Goal: Task Accomplishment & Management: Use online tool/utility

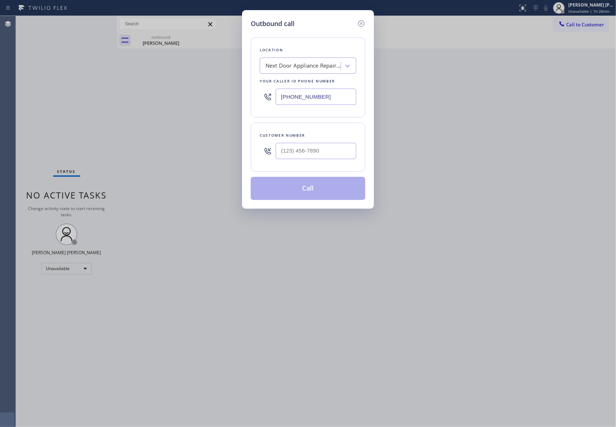
click at [330, 164] on div "Customer number" at bounding box center [308, 147] width 115 height 49
click at [320, 64] on div "Next Door Appliance Repair Seattle" at bounding box center [304, 66] width 76 height 8
type input "hvac alliance expert"
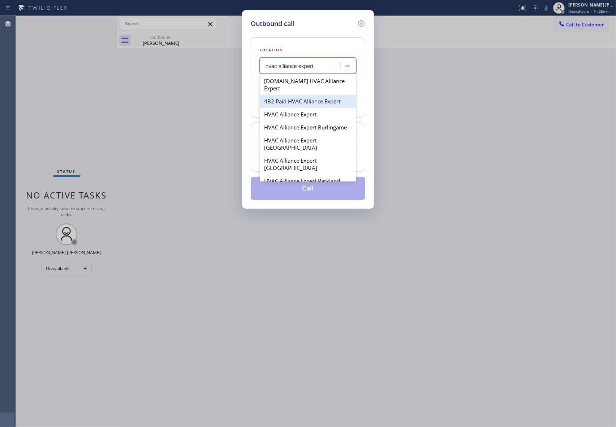
click at [316, 95] on div "4B2.Paid HVAC Alliance Expert" at bounding box center [308, 101] width 97 height 13
type input "[PHONE_NUMBER]"
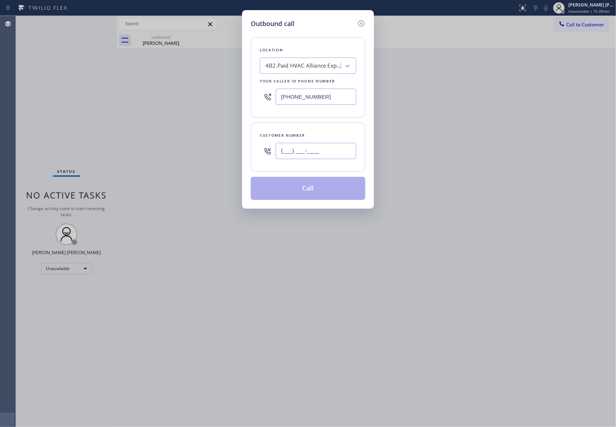
click at [330, 157] on input "(___) ___-____" at bounding box center [316, 151] width 81 height 16
paste input "415) 398-3954"
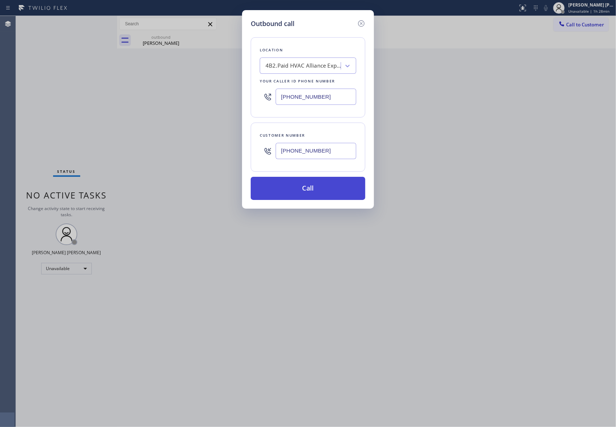
type input "(415) 398-3954"
click at [325, 192] on button "Call" at bounding box center [308, 188] width 115 height 23
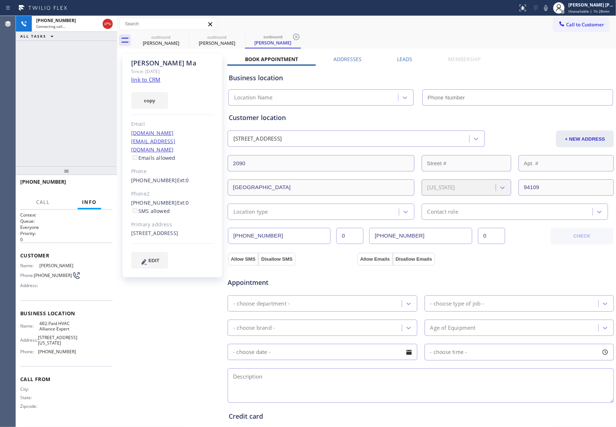
type input "[PHONE_NUMBER]"
click at [108, 23] on icon at bounding box center [107, 24] width 9 height 9
click at [0, 0] on icon at bounding box center [0, 0] width 0 height 0
click at [236, 37] on icon at bounding box center [240, 37] width 9 height 9
click at [292, 37] on icon at bounding box center [296, 37] width 9 height 9
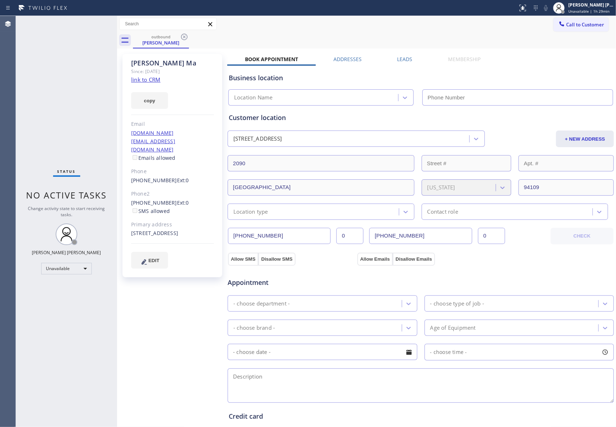
click at [185, 37] on icon at bounding box center [184, 37] width 9 height 9
click at [185, 37] on div "outbound Ruth Ma" at bounding box center [374, 40] width 483 height 16
drag, startPoint x: 185, startPoint y: 37, endPoint x: 187, endPoint y: 59, distance: 22.8
click at [184, 37] on div "outbound Ruth Ma" at bounding box center [374, 40] width 483 height 16
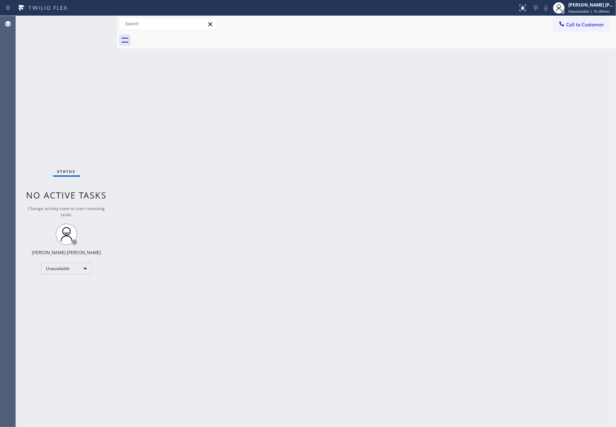
click at [611, 28] on div "Call to Customer Outbound call Location HVAC Alliance Expert Your caller id pho…" at bounding box center [585, 24] width 63 height 13
click at [607, 25] on button "Call to Customer" at bounding box center [581, 25] width 55 height 14
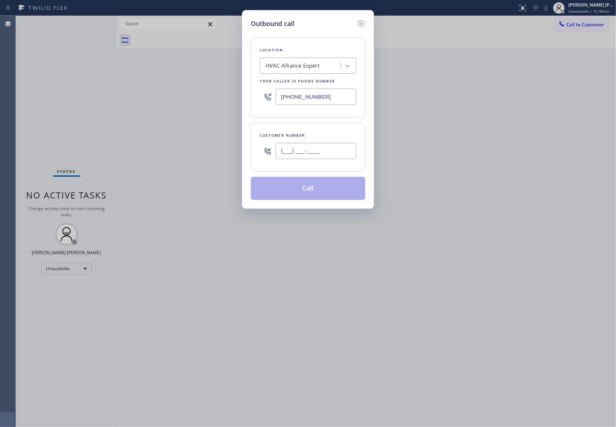
click at [333, 150] on input "(___) ___-____" at bounding box center [316, 151] width 81 height 16
paste input "626) 716-4406"
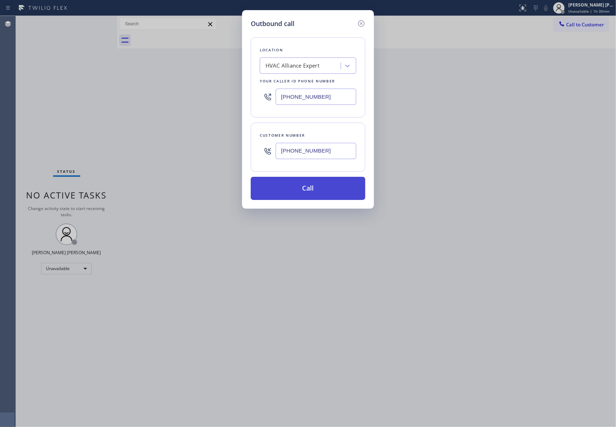
type input "(626) 716-4406"
click at [315, 190] on button "Call" at bounding box center [308, 188] width 115 height 23
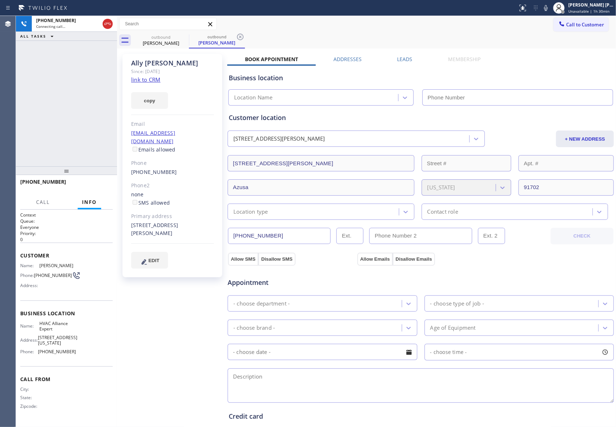
type input "[PHONE_NUMBER]"
drag, startPoint x: 110, startPoint y: 23, endPoint x: 183, endPoint y: 38, distance: 74.0
click at [110, 23] on icon at bounding box center [107, 24] width 9 height 9
click at [184, 38] on icon at bounding box center [184, 37] width 9 height 9
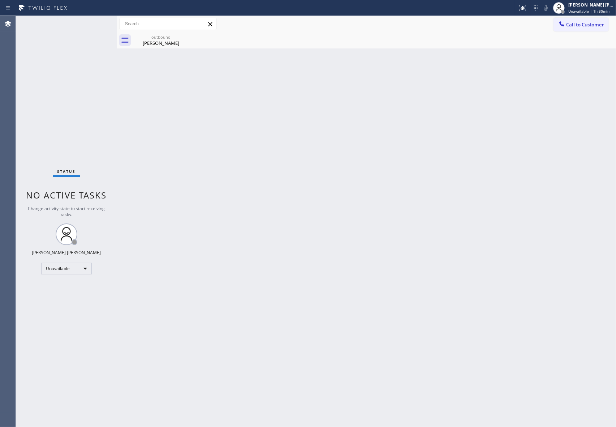
click at [184, 38] on div "outbound Ally Cisneros" at bounding box center [161, 40] width 56 height 16
click at [0, 0] on icon at bounding box center [0, 0] width 0 height 0
click at [184, 38] on div "outbound Ally Cisneros" at bounding box center [374, 40] width 483 height 16
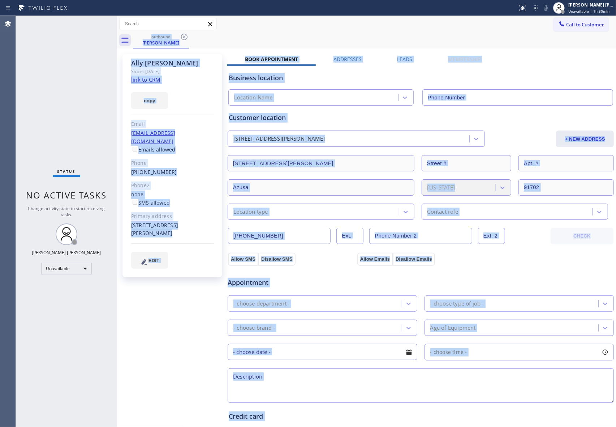
type input "[PHONE_NUMBER]"
click at [381, 33] on div "outbound Ally Cisneros" at bounding box center [374, 40] width 483 height 16
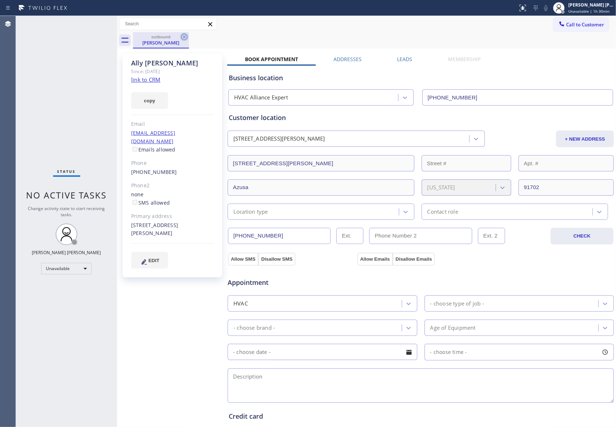
click at [184, 37] on icon at bounding box center [184, 37] width 7 height 7
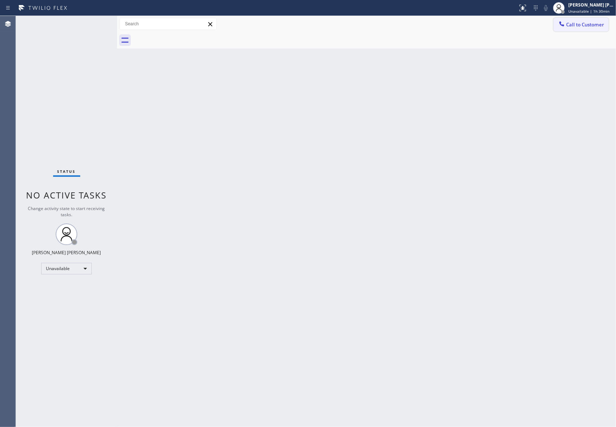
click at [593, 27] on span "Call to Customer" at bounding box center [585, 24] width 38 height 7
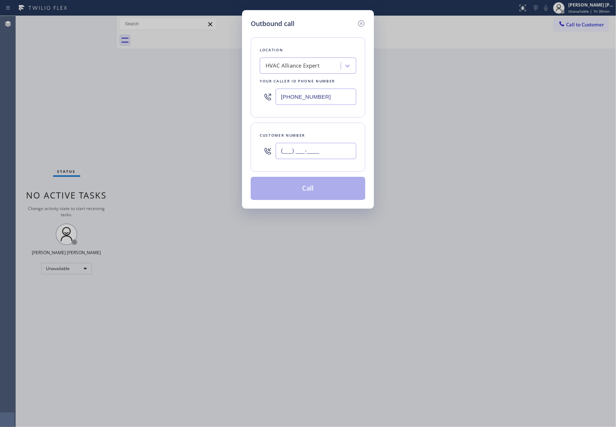
click at [317, 154] on input "(___) ___-____" at bounding box center [316, 151] width 81 height 16
paste input "818) 281-3570"
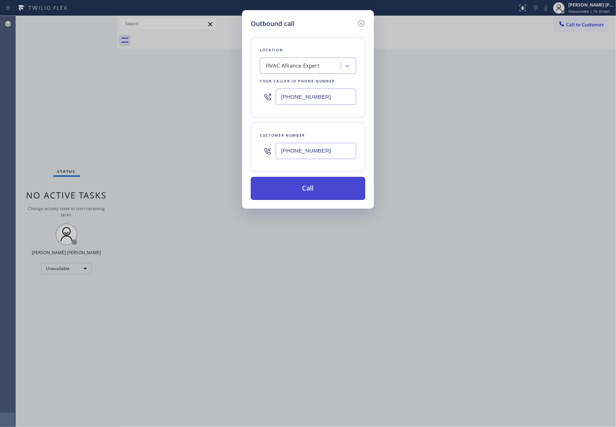
type input "(818) 281-3570"
click at [311, 190] on button "Call" at bounding box center [308, 188] width 115 height 23
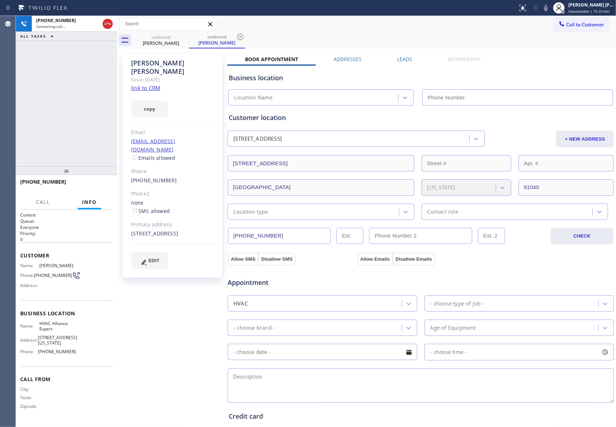
type input "[PHONE_NUMBER]"
click at [110, 22] on icon at bounding box center [107, 24] width 9 height 9
click at [182, 37] on icon at bounding box center [184, 37] width 9 height 9
click at [236, 37] on icon at bounding box center [240, 37] width 9 height 9
click at [182, 37] on div "outbound Bob Renna outbound Bob Renna" at bounding box center [374, 40] width 483 height 16
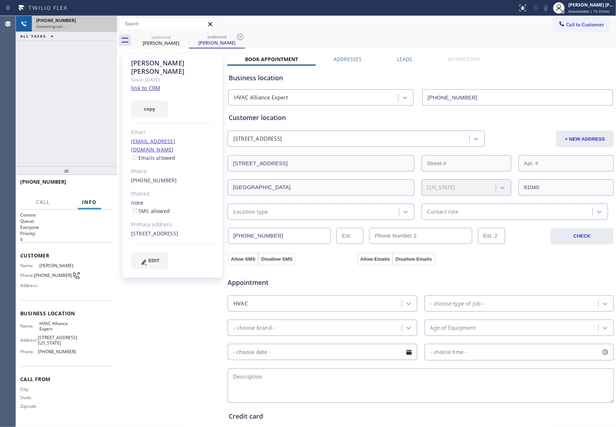
click at [182, 37] on div "outbound Bob Renna outbound Bob Renna" at bounding box center [374, 40] width 483 height 16
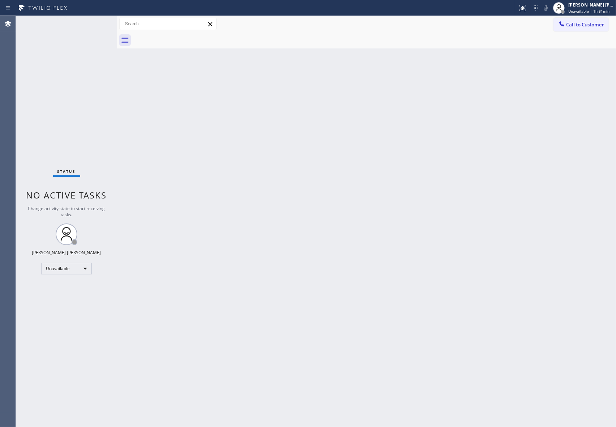
click at [182, 37] on div at bounding box center [374, 40] width 483 height 16
click at [589, 23] on span "Call to Customer" at bounding box center [585, 24] width 38 height 7
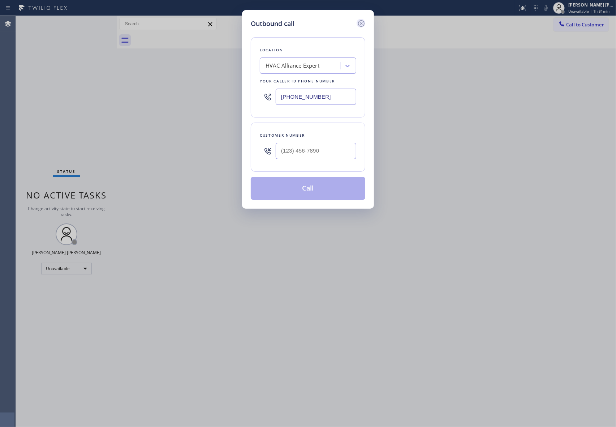
click at [364, 22] on icon at bounding box center [361, 23] width 7 height 7
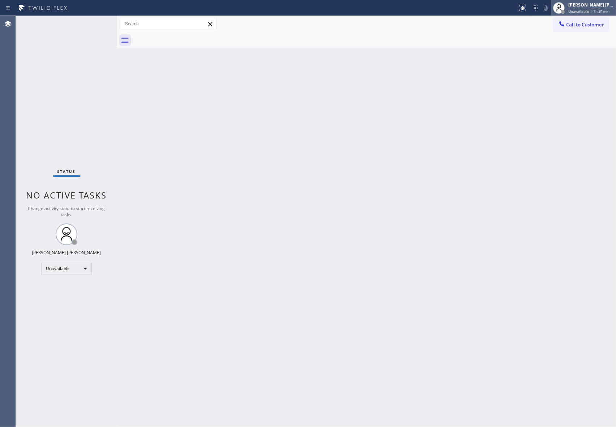
click at [583, 5] on div "[PERSON_NAME] [PERSON_NAME]" at bounding box center [592, 5] width 46 height 6
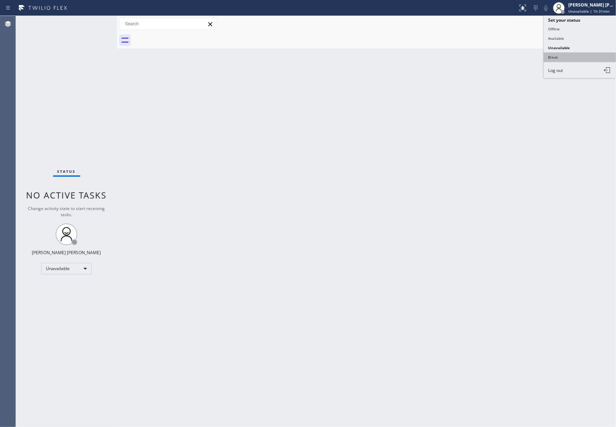
click at [573, 58] on button "Break" at bounding box center [580, 56] width 72 height 9
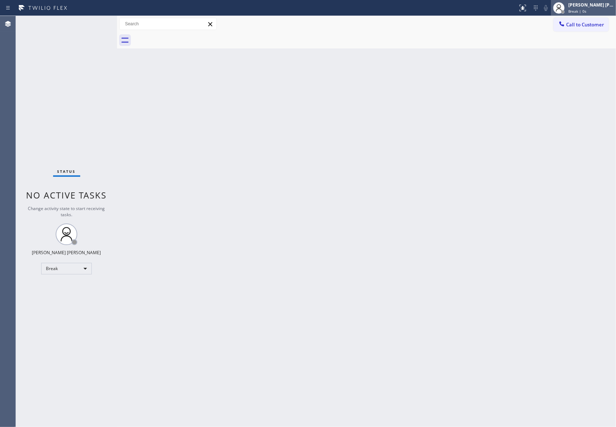
click at [590, 9] on div "Break | 0s" at bounding box center [592, 11] width 46 height 5
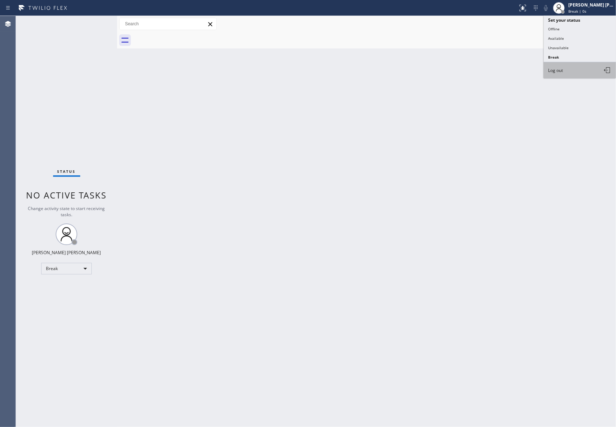
click at [567, 72] on button "Log out" at bounding box center [580, 70] width 72 height 16
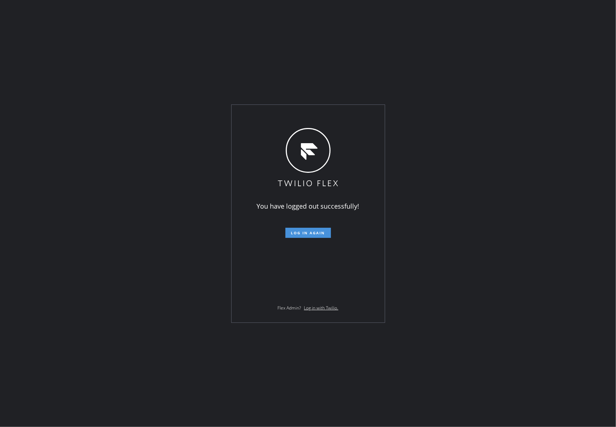
drag, startPoint x: 308, startPoint y: 232, endPoint x: 314, endPoint y: 232, distance: 5.4
click at [309, 232] on span "Log in again" at bounding box center [308, 232] width 34 height 5
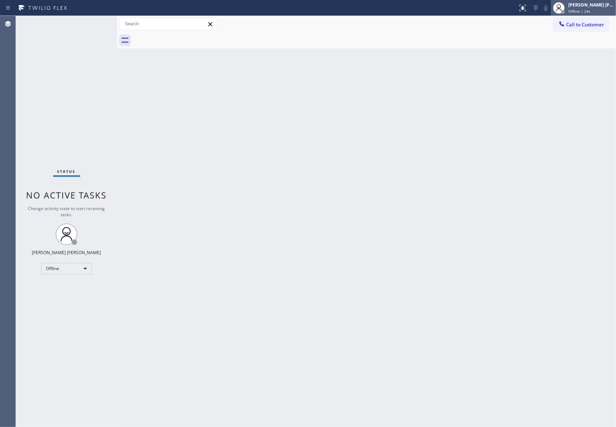
click at [592, 6] on div "[PERSON_NAME] [PERSON_NAME]" at bounding box center [592, 5] width 46 height 6
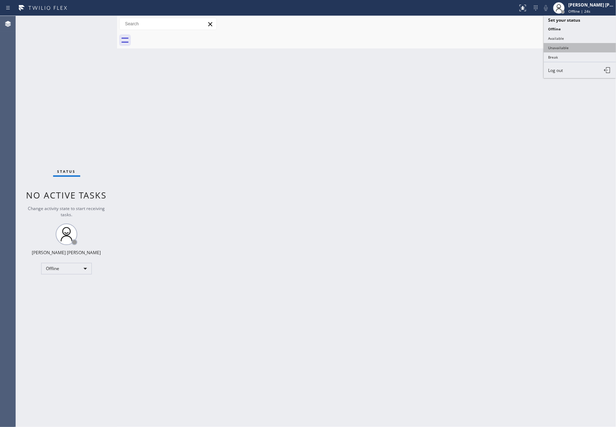
click at [582, 47] on button "Unavailable" at bounding box center [580, 47] width 72 height 9
click at [593, 23] on span "Call to Customer" at bounding box center [585, 24] width 38 height 7
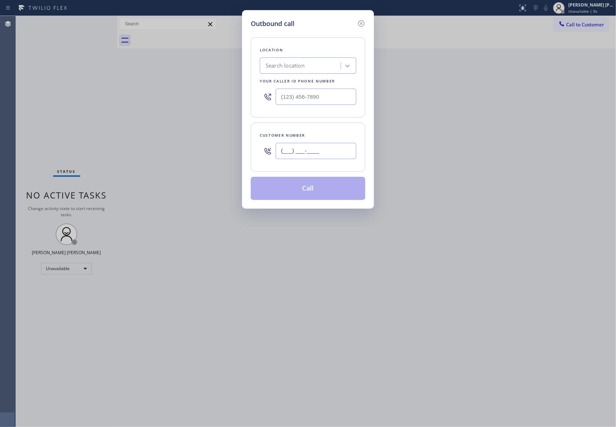
click at [316, 153] on input "(___) ___-____" at bounding box center [316, 151] width 81 height 16
paste input "510) 418-6105"
type input "[PHONE_NUMBER]"
click at [320, 71] on div "Search location" at bounding box center [301, 66] width 79 height 13
type input "hvac alliance expert"
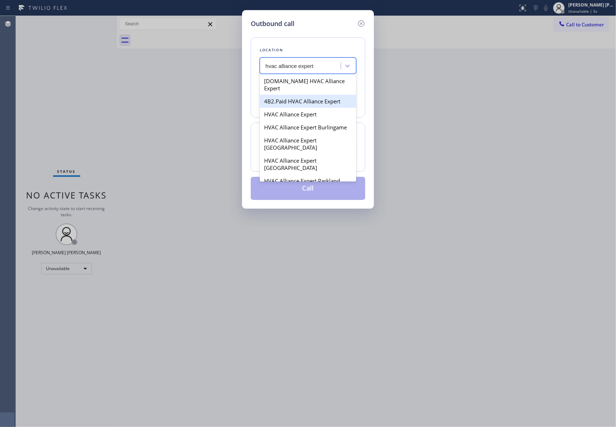
click at [303, 95] on div "4B2.Paid HVAC Alliance Expert" at bounding box center [308, 101] width 97 height 13
type input "[PHONE_NUMBER]"
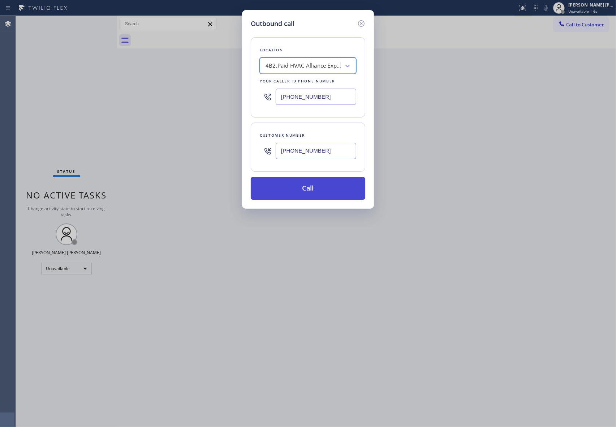
click at [310, 183] on button "Call" at bounding box center [308, 188] width 115 height 23
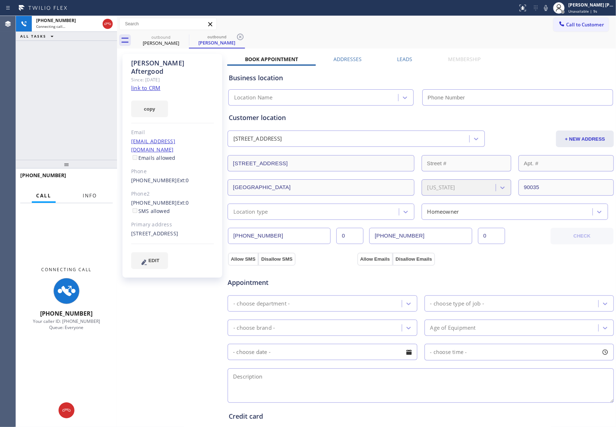
click at [95, 199] on button "Info" at bounding box center [89, 196] width 23 height 14
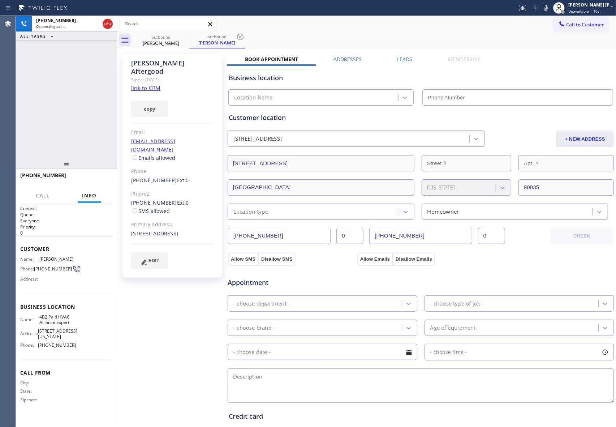
type input "[PHONE_NUMBER]"
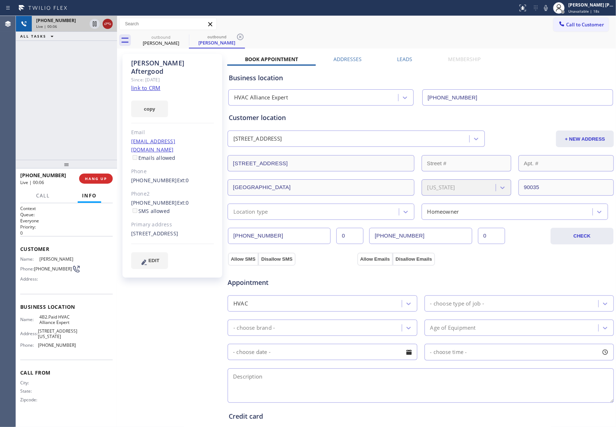
click at [108, 22] on icon at bounding box center [107, 24] width 9 height 9
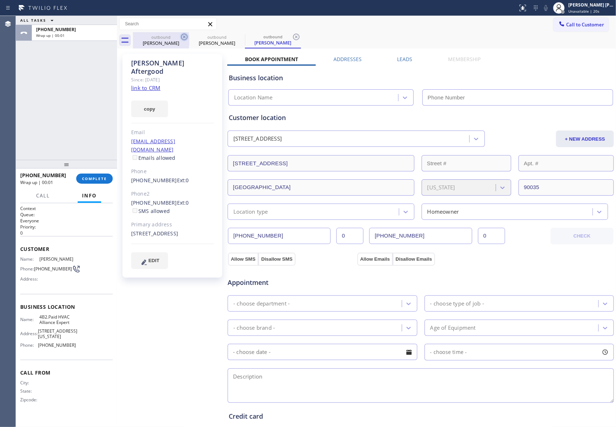
click at [184, 35] on icon at bounding box center [184, 37] width 9 height 9
click at [0, 0] on icon at bounding box center [0, 0] width 0 height 0
click at [292, 35] on icon at bounding box center [296, 37] width 9 height 9
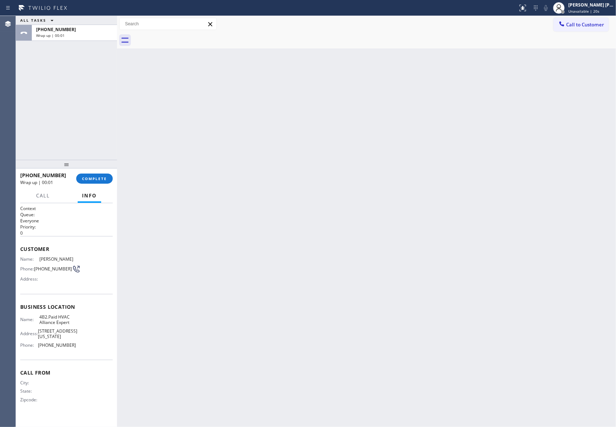
click at [184, 35] on div at bounding box center [374, 40] width 483 height 16
click at [99, 183] on button "COMPLETE" at bounding box center [94, 179] width 37 height 10
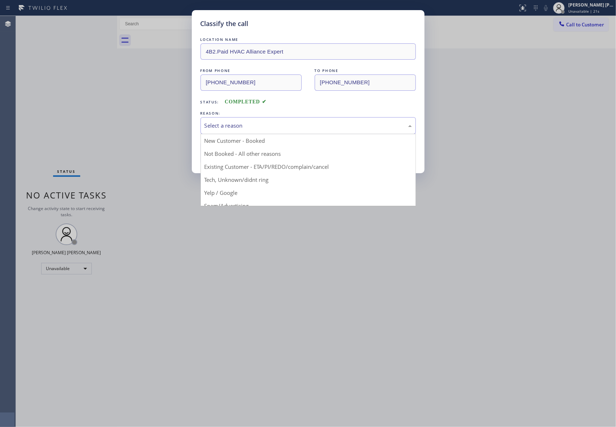
click at [288, 123] on div "Select a reason" at bounding box center [308, 125] width 207 height 8
click at [234, 152] on button "Save" at bounding box center [230, 152] width 58 height 23
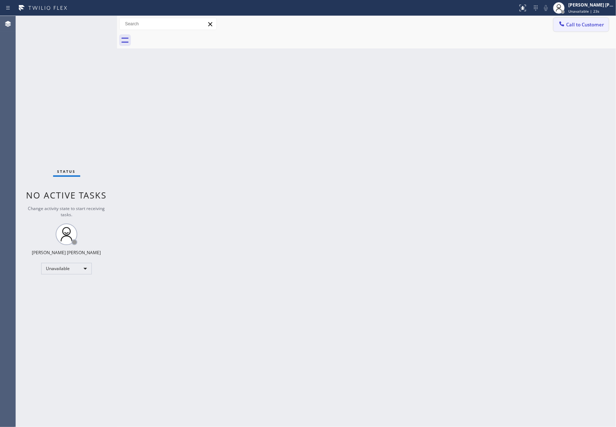
click at [590, 26] on span "Call to Customer" at bounding box center [585, 24] width 38 height 7
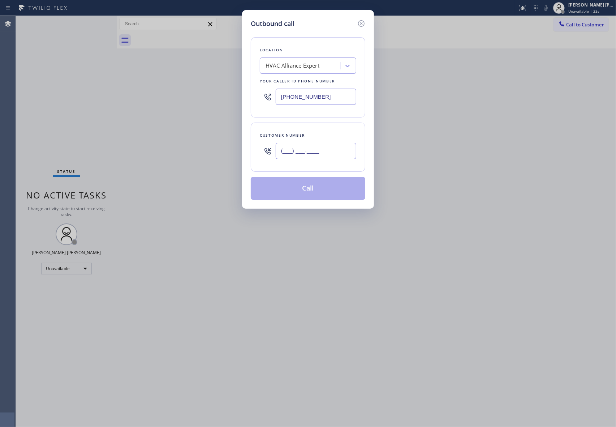
click at [316, 157] on input "(___) ___-____" at bounding box center [316, 151] width 81 height 16
paste input "818) 781-0562"
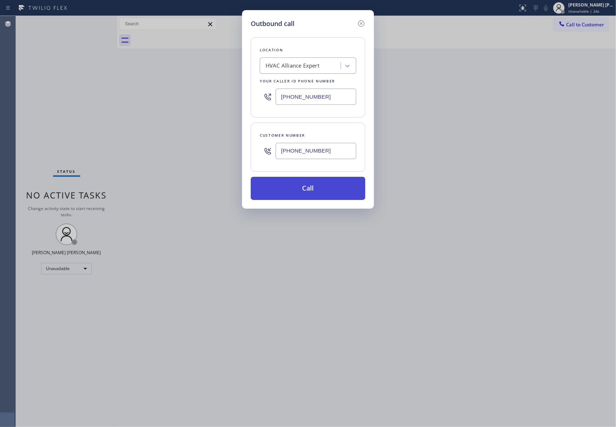
type input "[PHONE_NUMBER]"
drag, startPoint x: 303, startPoint y: 190, endPoint x: 12, endPoint y: 103, distance: 303.7
click at [302, 190] on button "Call" at bounding box center [308, 188] width 115 height 23
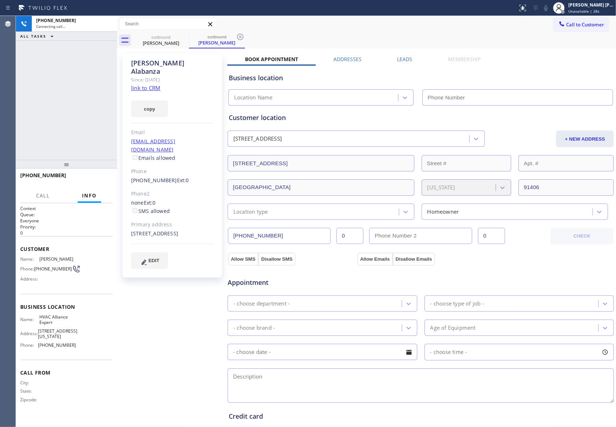
type input "[PHONE_NUMBER]"
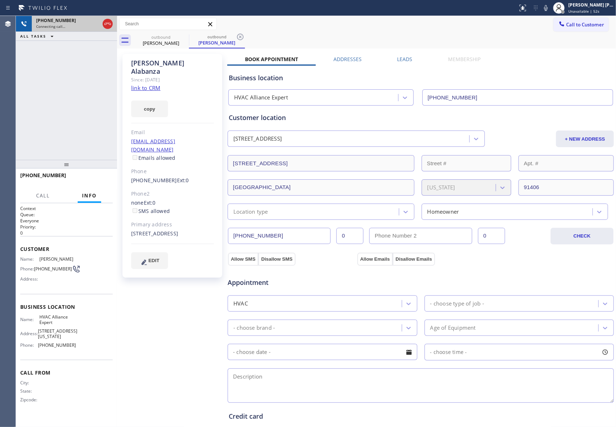
click at [113, 22] on div at bounding box center [107, 24] width 13 height 16
click at [111, 27] on icon at bounding box center [107, 24] width 9 height 9
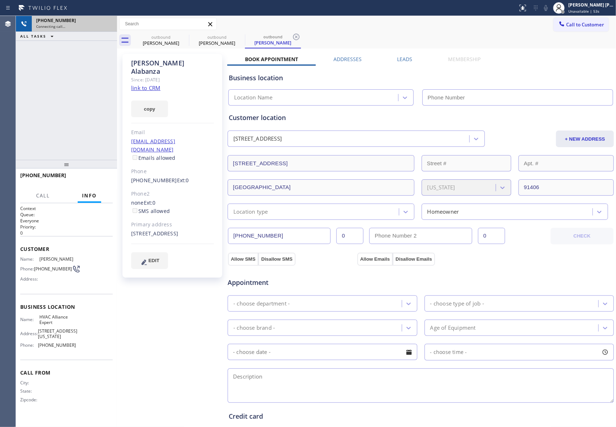
drag, startPoint x: 109, startPoint y: 23, endPoint x: 179, endPoint y: 39, distance: 71.2
click at [109, 24] on div "Connecting call…" at bounding box center [74, 26] width 77 height 5
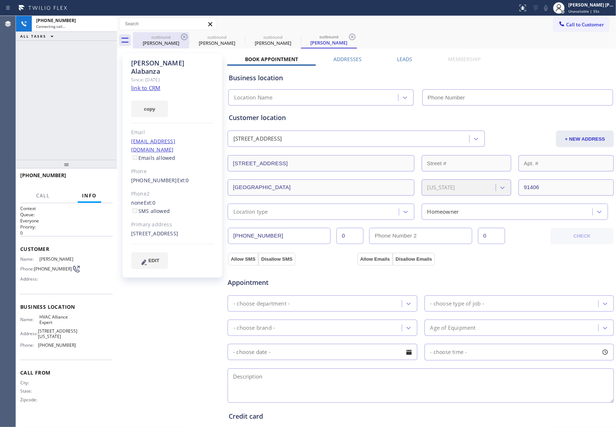
click at [179, 40] on div "[PERSON_NAME]" at bounding box center [161, 43] width 55 height 7
click at [179, 38] on div "outbound" at bounding box center [161, 36] width 55 height 5
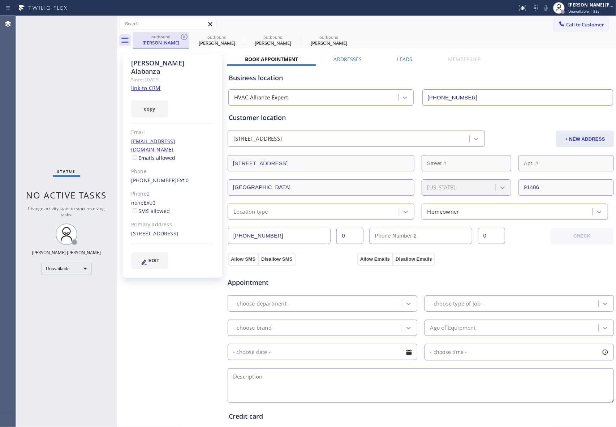
click at [179, 38] on div "outbound" at bounding box center [161, 36] width 55 height 5
click at [185, 36] on icon at bounding box center [184, 37] width 7 height 7
click at [0, 0] on icon at bounding box center [0, 0] width 0 height 0
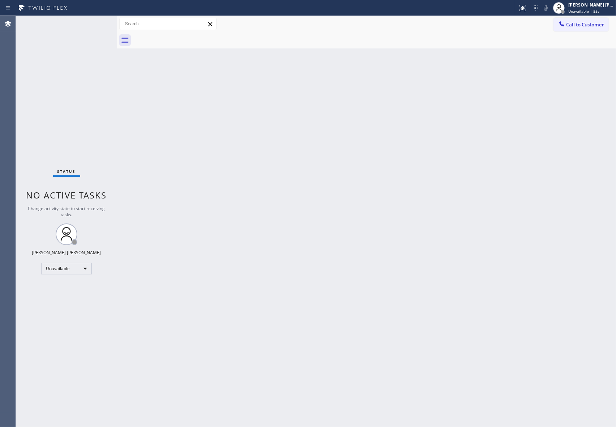
click at [185, 36] on div at bounding box center [374, 40] width 483 height 16
click at [584, 22] on span "Call to Customer" at bounding box center [585, 24] width 38 height 7
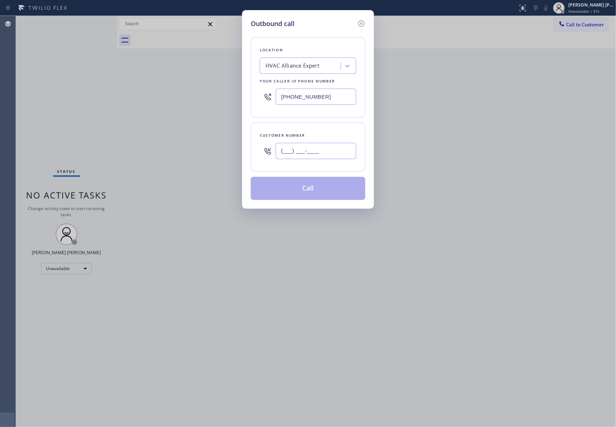
click at [313, 152] on input "(___) ___-____" at bounding box center [316, 151] width 81 height 16
paste input "650) 866-0264"
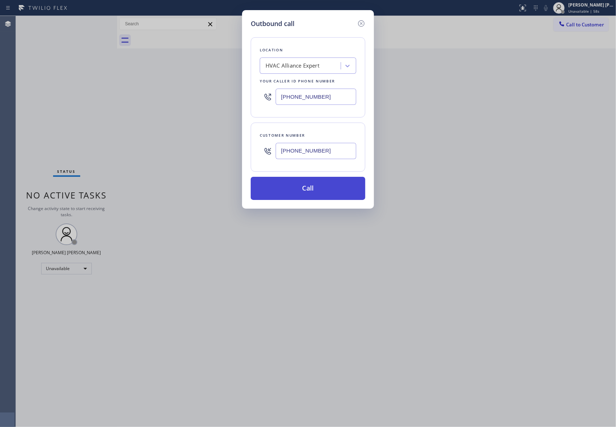
type input "[PHONE_NUMBER]"
click at [314, 192] on button "Call" at bounding box center [308, 188] width 115 height 23
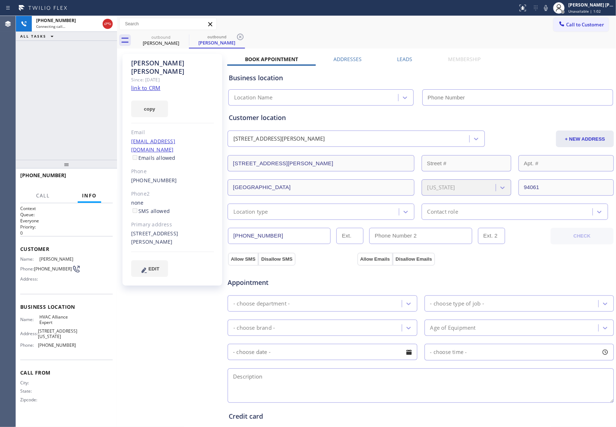
type input "[PHONE_NUMBER]"
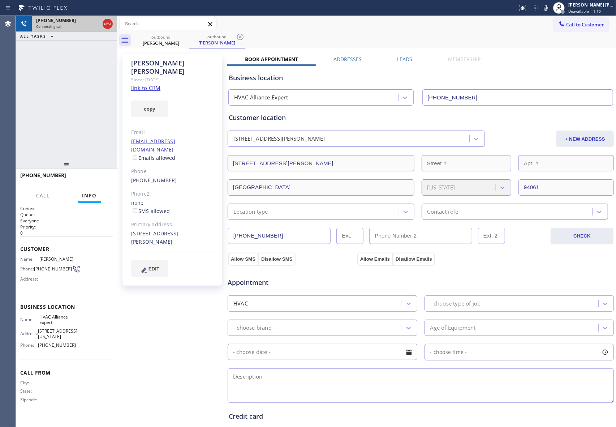
click at [106, 19] on button at bounding box center [108, 24] width 10 height 10
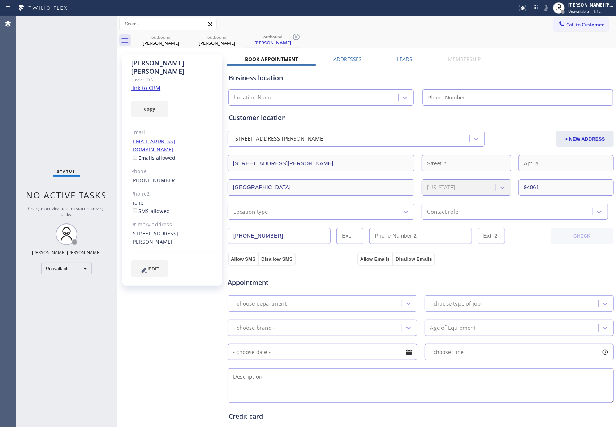
type input "[PHONE_NUMBER]"
click at [181, 37] on icon at bounding box center [184, 37] width 7 height 7
click at [0, 0] on icon at bounding box center [0, 0] width 0 height 0
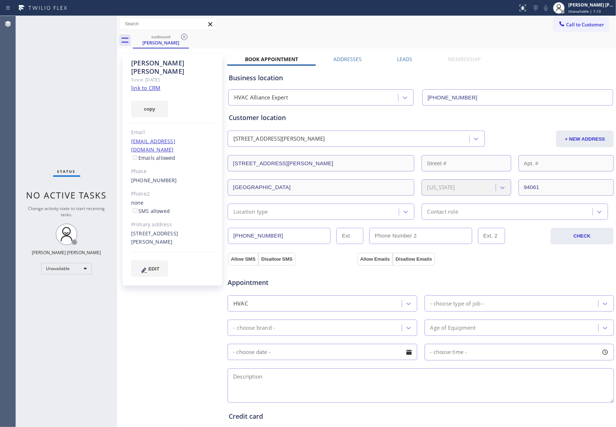
click at [181, 37] on icon at bounding box center [184, 37] width 7 height 7
click at [181, 37] on div "outbound [PERSON_NAME]" at bounding box center [374, 40] width 483 height 16
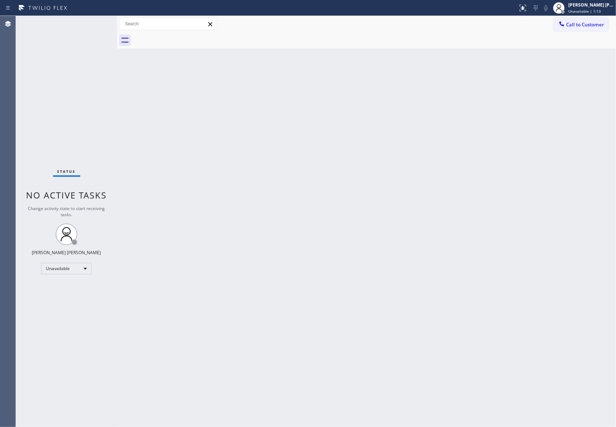
click at [181, 37] on div at bounding box center [374, 40] width 483 height 16
click at [583, 25] on span "Call to Customer" at bounding box center [585, 24] width 38 height 7
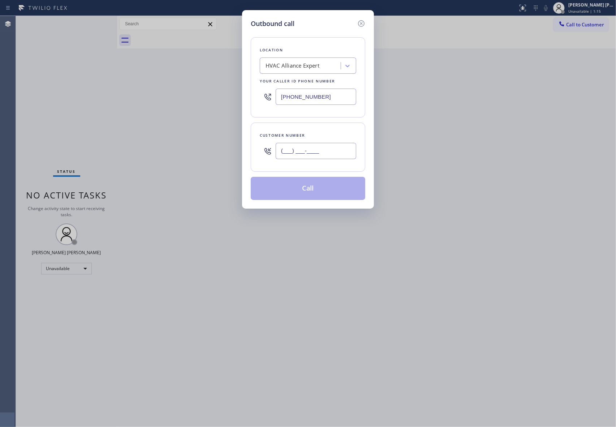
click at [325, 149] on input "(___) ___-____" at bounding box center [316, 151] width 81 height 16
paste input "815) 572-1573"
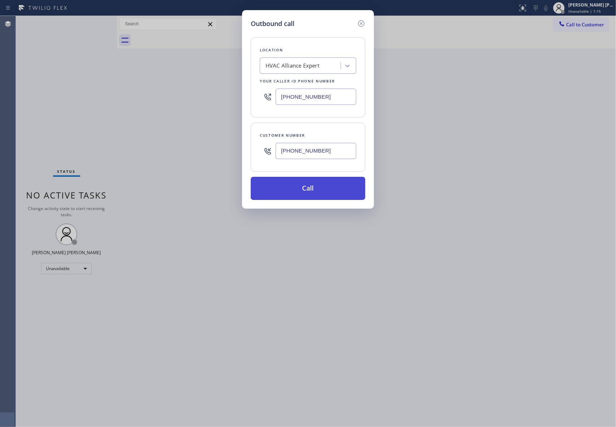
type input "[PHONE_NUMBER]"
click at [316, 193] on button "Call" at bounding box center [308, 188] width 115 height 23
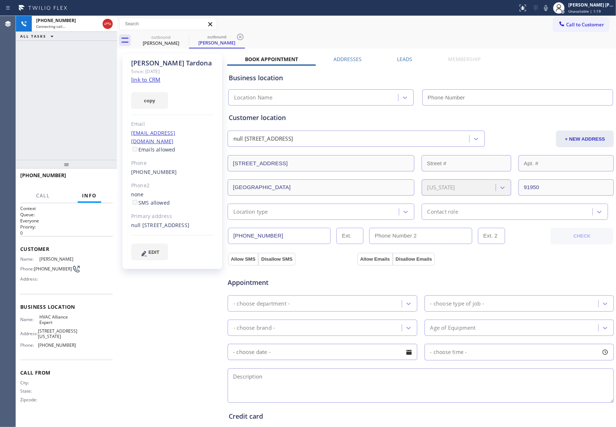
type input "[PHONE_NUMBER]"
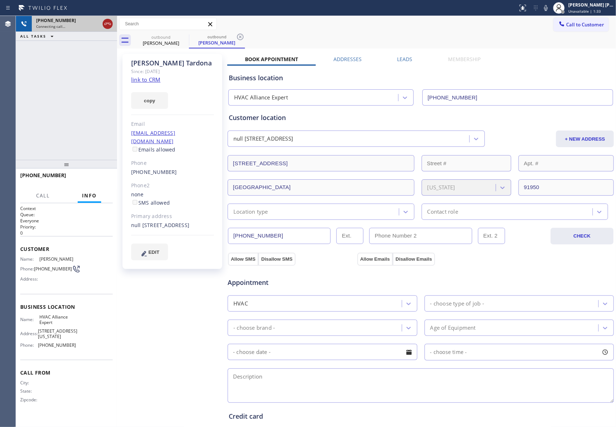
click at [106, 22] on icon at bounding box center [107, 24] width 9 height 9
click at [188, 35] on icon at bounding box center [184, 37] width 9 height 9
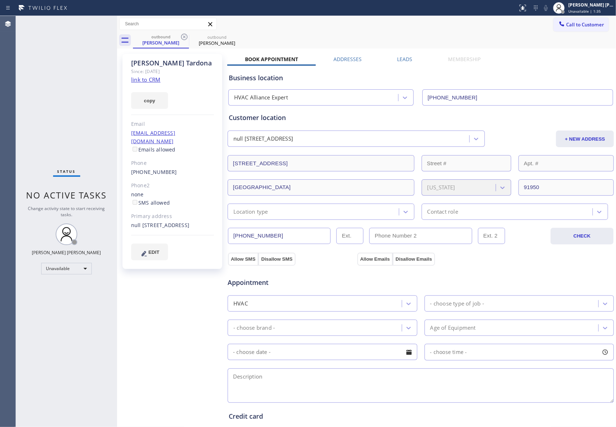
click at [188, 35] on icon at bounding box center [184, 37] width 9 height 9
click at [186, 35] on icon at bounding box center [184, 37] width 9 height 9
click at [185, 35] on div "outbound [PERSON_NAME]" at bounding box center [374, 40] width 483 height 16
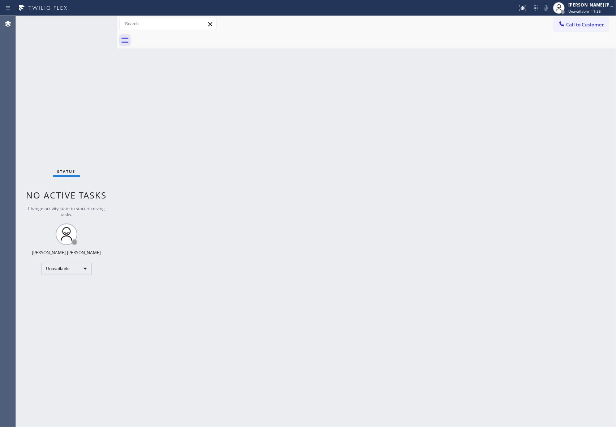
click at [185, 35] on div at bounding box center [374, 40] width 483 height 16
click at [586, 23] on span "Call to Customer" at bounding box center [585, 24] width 38 height 7
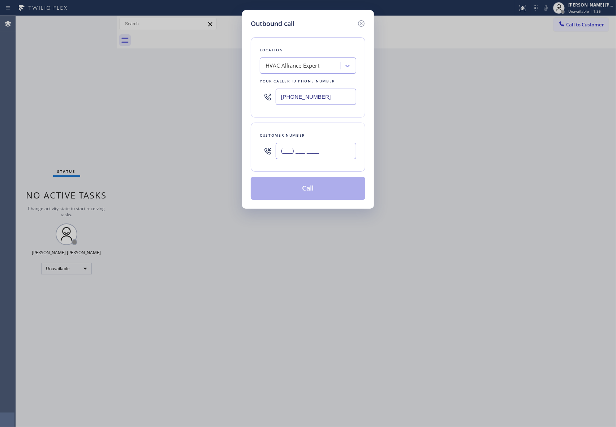
click at [333, 148] on input "(___) ___-____" at bounding box center [316, 151] width 81 height 16
paste input "917) 453-3475"
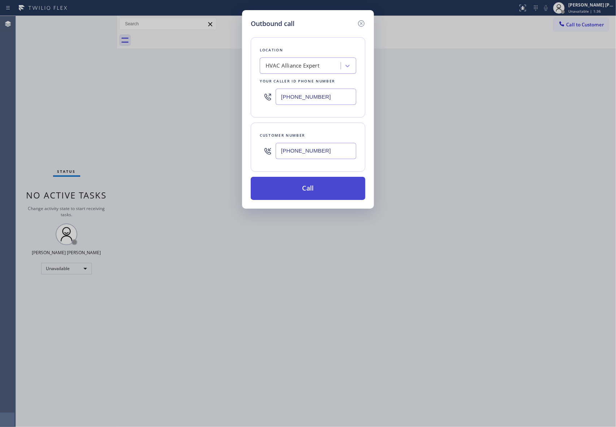
type input "[PHONE_NUMBER]"
click at [320, 189] on button "Call" at bounding box center [308, 188] width 115 height 23
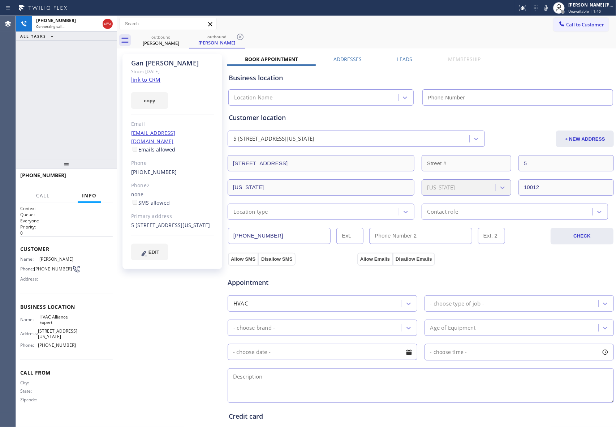
type input "[PHONE_NUMBER]"
click at [101, 176] on span "COMPLETE" at bounding box center [94, 178] width 25 height 5
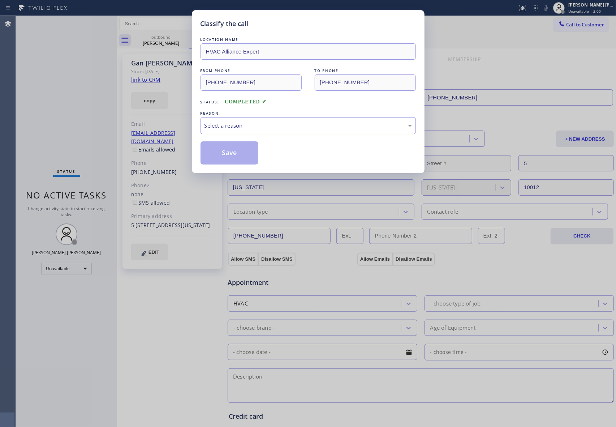
click at [260, 125] on div "Select a reason" at bounding box center [308, 125] width 207 height 8
click at [222, 155] on button "Save" at bounding box center [230, 152] width 58 height 23
click at [174, 43] on div "Classify the call LOCATION NAME HVAC Alliance Expert FROM PHONE [PHONE_NUMBER] …" at bounding box center [308, 213] width 616 height 427
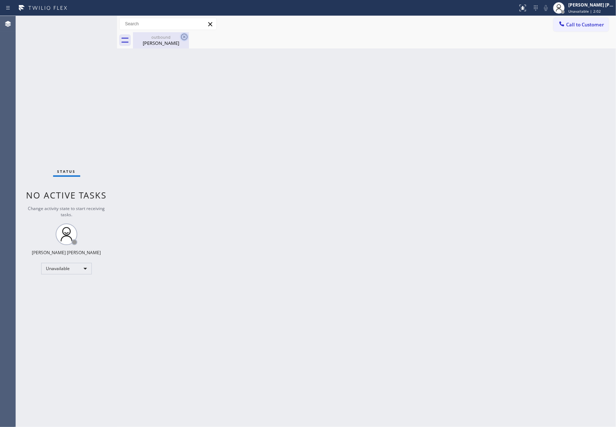
click at [186, 37] on icon at bounding box center [184, 37] width 9 height 9
drag, startPoint x: 186, startPoint y: 37, endPoint x: 614, endPoint y: 33, distance: 428.7
click at [0, 0] on icon at bounding box center [0, 0] width 0 height 0
click at [607, 25] on button "Call to Customer" at bounding box center [581, 25] width 55 height 14
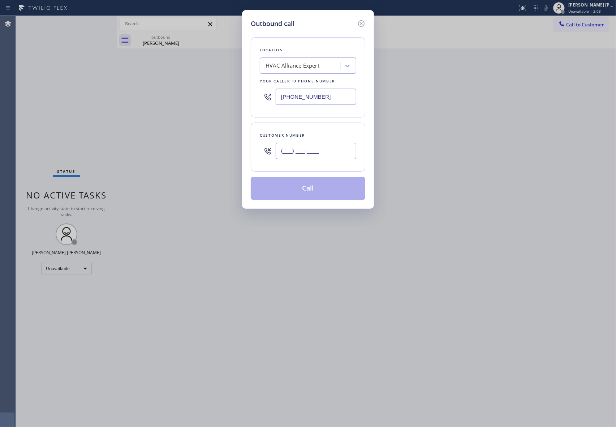
click at [324, 150] on input "(___) ___-____" at bounding box center [316, 151] width 81 height 16
paste input "206) 679-9704"
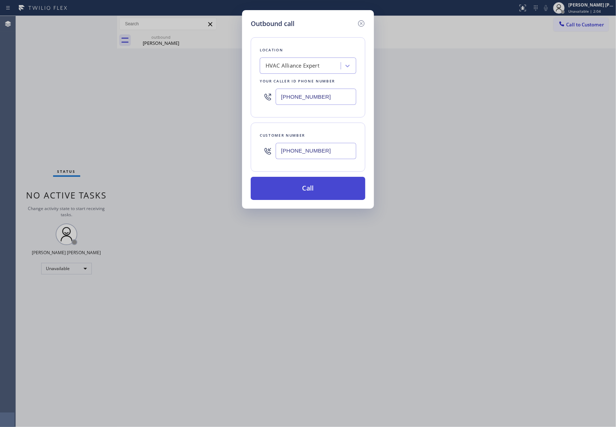
type input "[PHONE_NUMBER]"
click at [320, 193] on button "Call" at bounding box center [308, 188] width 115 height 23
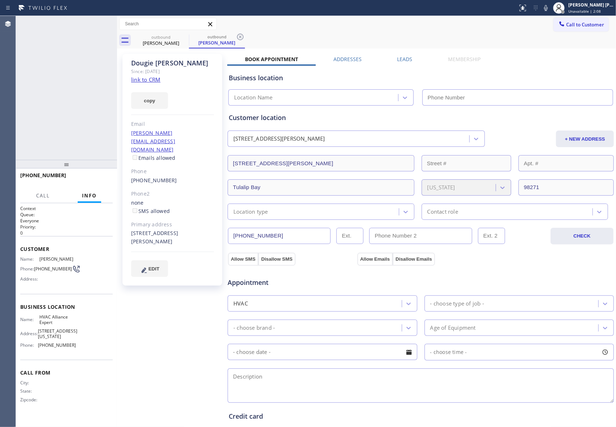
type input "[PHONE_NUMBER]"
click at [111, 23] on icon at bounding box center [107, 24] width 7 height 2
click at [0, 0] on icon at bounding box center [0, 0] width 0 height 0
click at [236, 38] on icon at bounding box center [240, 37] width 9 height 9
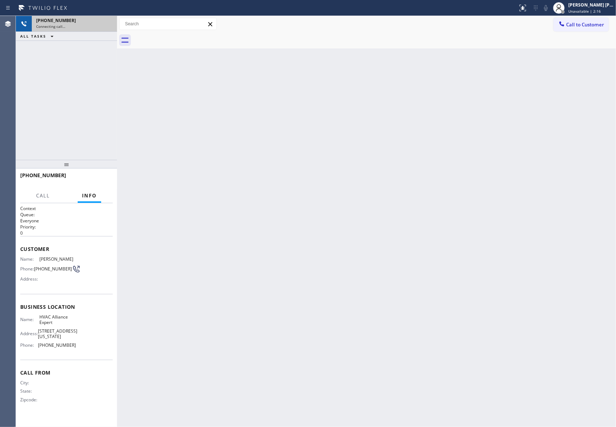
click at [180, 38] on div at bounding box center [374, 40] width 483 height 16
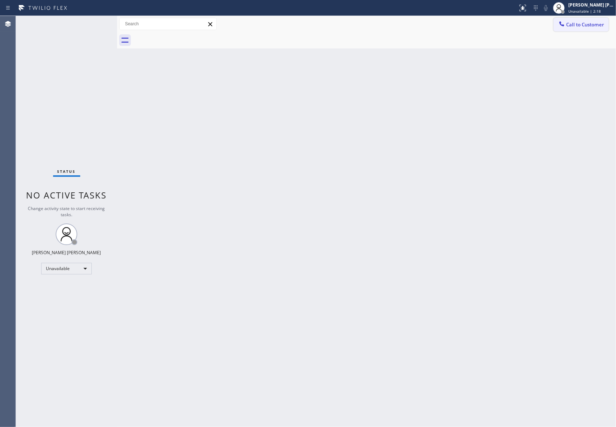
click at [599, 27] on span "Call to Customer" at bounding box center [585, 24] width 38 height 7
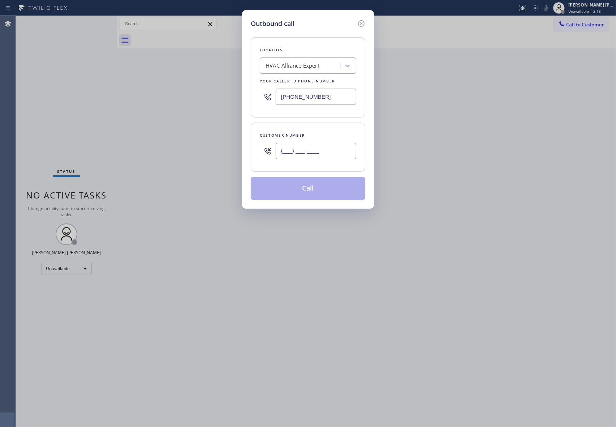
click at [329, 151] on input "(___) ___-____" at bounding box center [316, 151] width 81 height 16
paste input "925) 283-2734"
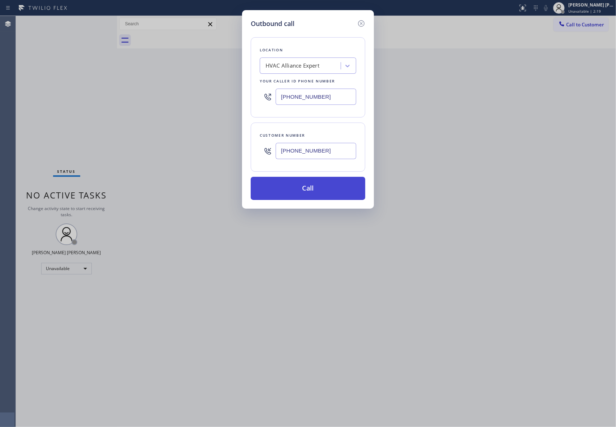
type input "[PHONE_NUMBER]"
click at [324, 191] on button "Call" at bounding box center [308, 188] width 115 height 23
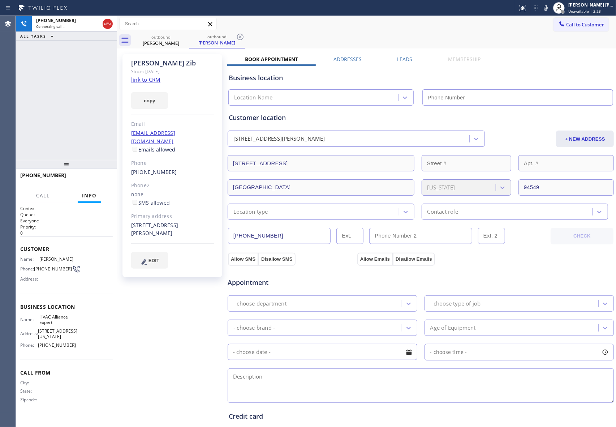
type input "[PHONE_NUMBER]"
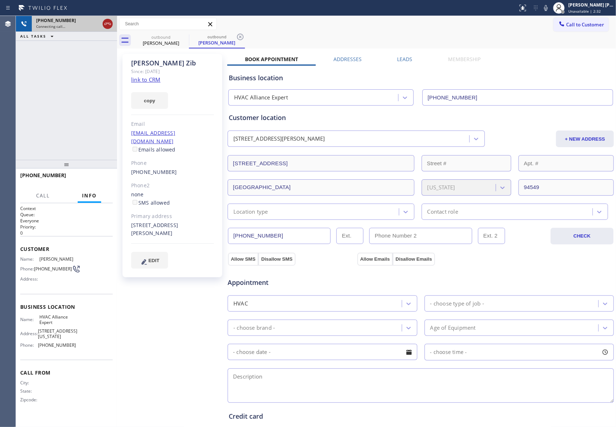
click at [107, 19] on button at bounding box center [108, 24] width 10 height 10
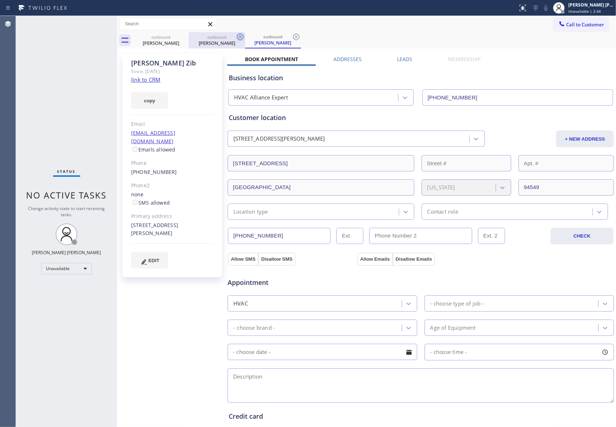
drag, startPoint x: 181, startPoint y: 37, endPoint x: 185, endPoint y: 35, distance: 4.2
click at [0, 0] on icon at bounding box center [0, 0] width 0 height 0
click at [236, 35] on icon at bounding box center [240, 37] width 9 height 9
click at [292, 35] on icon at bounding box center [296, 37] width 9 height 9
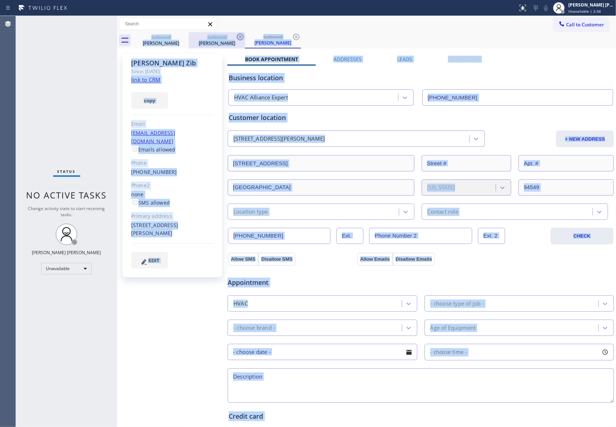
click at [185, 35] on div "outbound [PERSON_NAME] outbound [PERSON_NAME] outbound [PERSON_NAME]" at bounding box center [374, 40] width 483 height 16
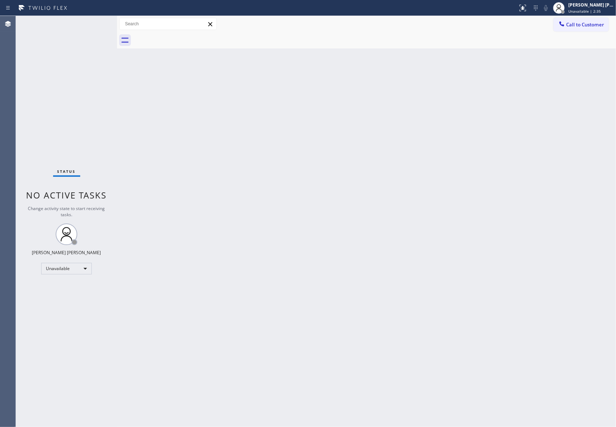
click at [185, 35] on div at bounding box center [374, 40] width 483 height 16
click at [598, 23] on span "Call to Customer" at bounding box center [585, 24] width 38 height 7
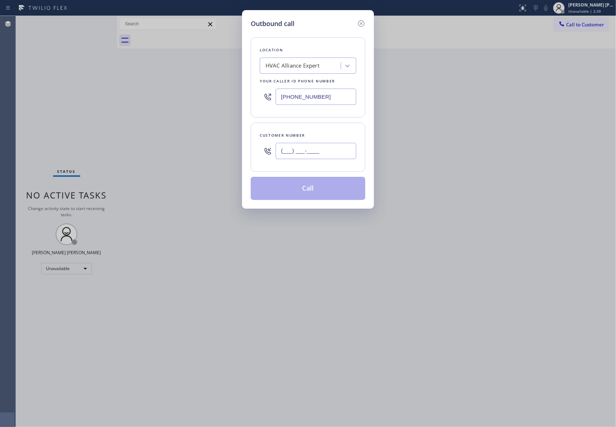
click at [326, 159] on input "(___) ___-____" at bounding box center [316, 151] width 81 height 16
paste input "714) 639-4186"
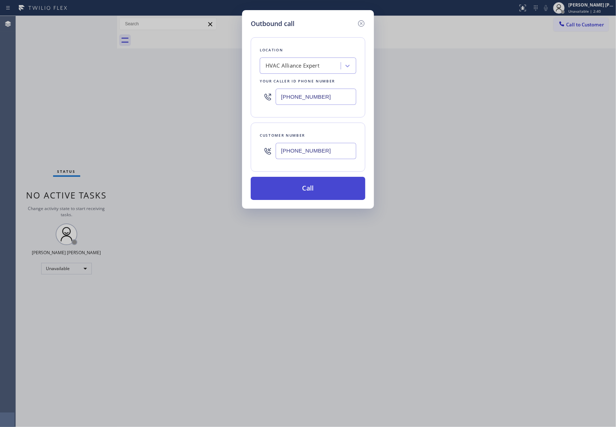
type input "[PHONE_NUMBER]"
click at [321, 190] on button "Call" at bounding box center [308, 188] width 115 height 23
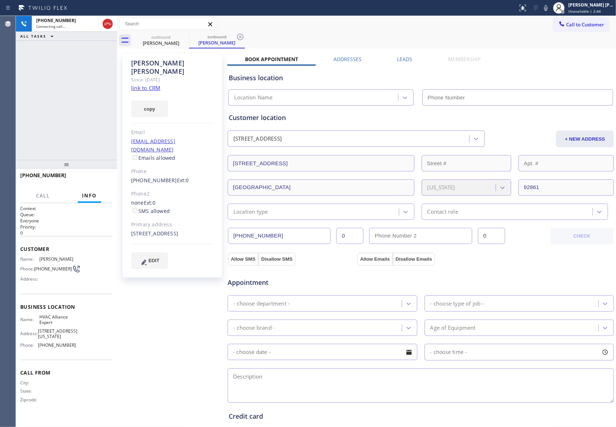
type input "[PHONE_NUMBER]"
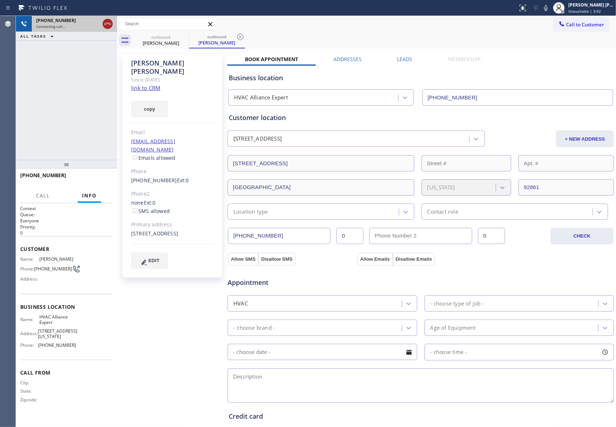
click at [108, 25] on icon at bounding box center [107, 24] width 9 height 9
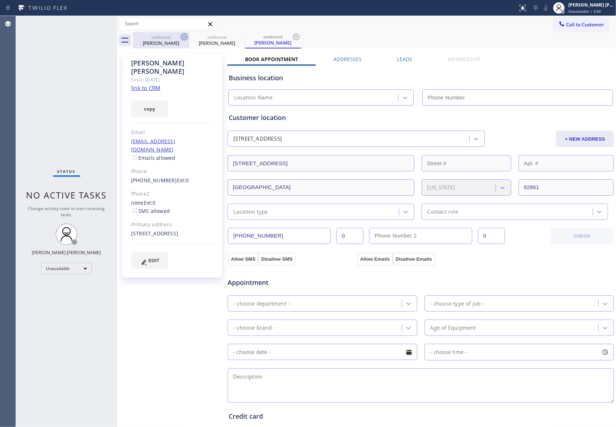
click at [184, 37] on icon at bounding box center [184, 37] width 9 height 9
click at [0, 0] on icon at bounding box center [0, 0] width 0 height 0
click at [292, 37] on icon at bounding box center [296, 37] width 9 height 9
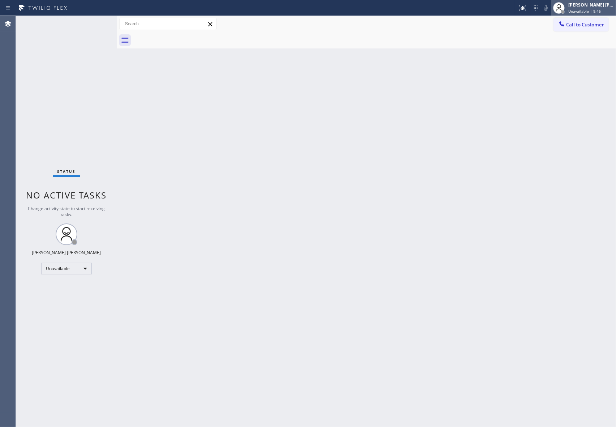
click at [593, 5] on div "[PERSON_NAME] [PERSON_NAME]" at bounding box center [592, 5] width 46 height 6
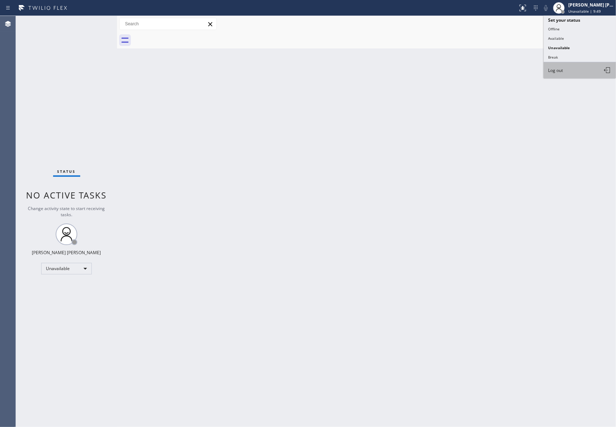
click at [580, 67] on button "Log out" at bounding box center [580, 70] width 72 height 16
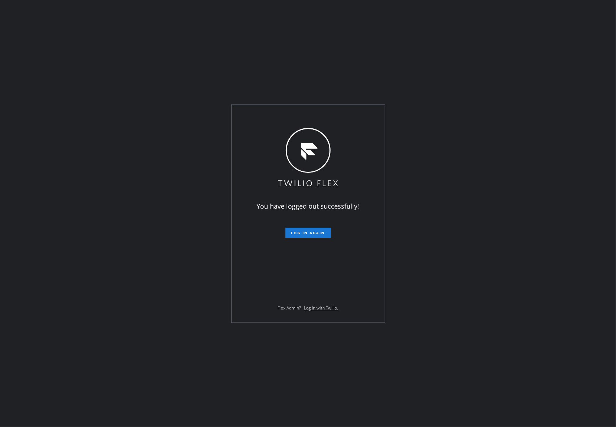
drag, startPoint x: 599, startPoint y: 110, endPoint x: 569, endPoint y: 114, distance: 30.5
click at [599, 111] on div "You have logged out successfully! Log in again Flex Admin? Log in with Twilio." at bounding box center [308, 213] width 616 height 427
